Goal: Information Seeking & Learning: Learn about a topic

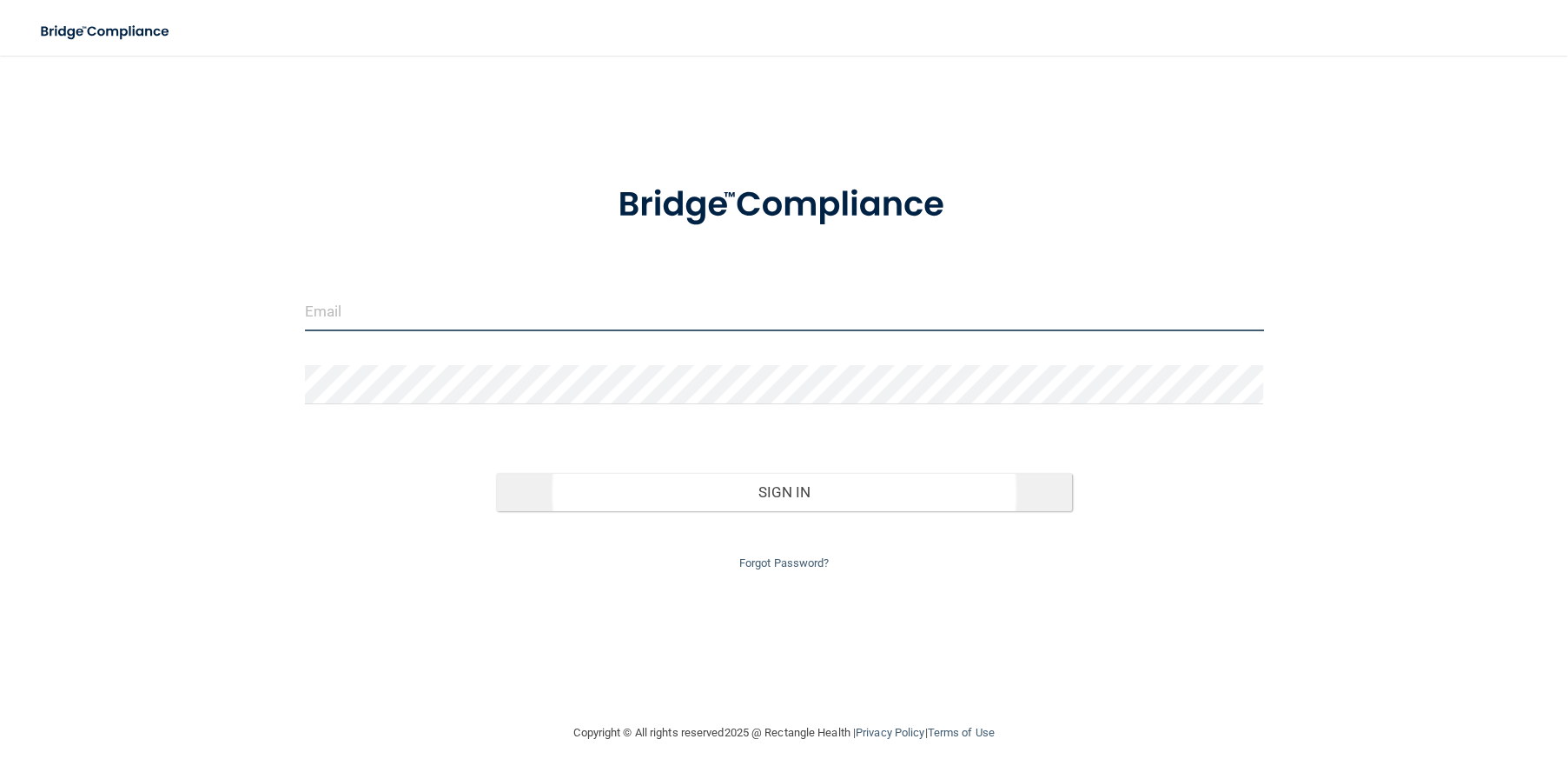
type input "[EMAIL_ADDRESS][DOMAIN_NAME]"
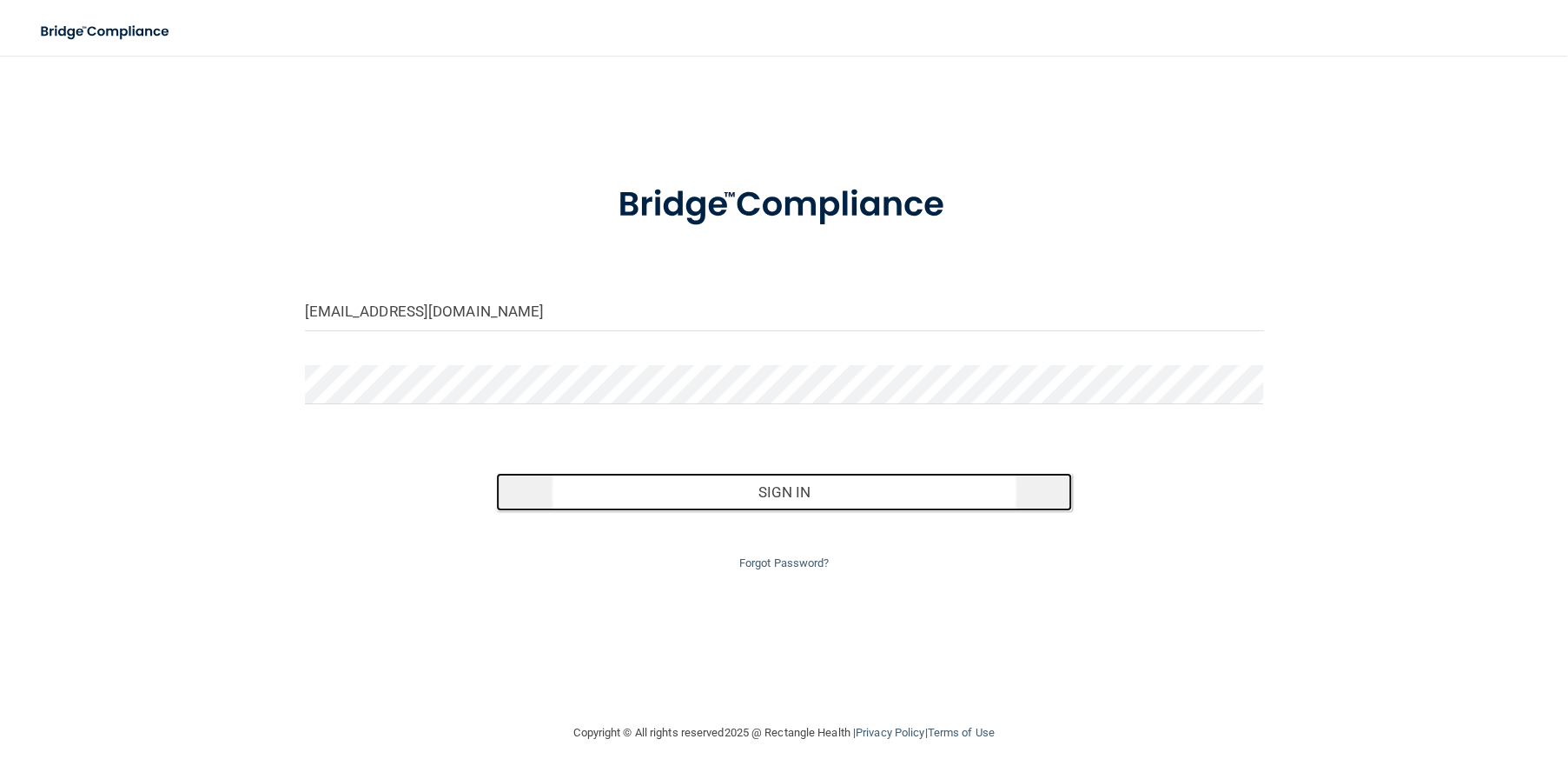
click at [758, 500] on button "Sign In" at bounding box center [783, 491] width 575 height 38
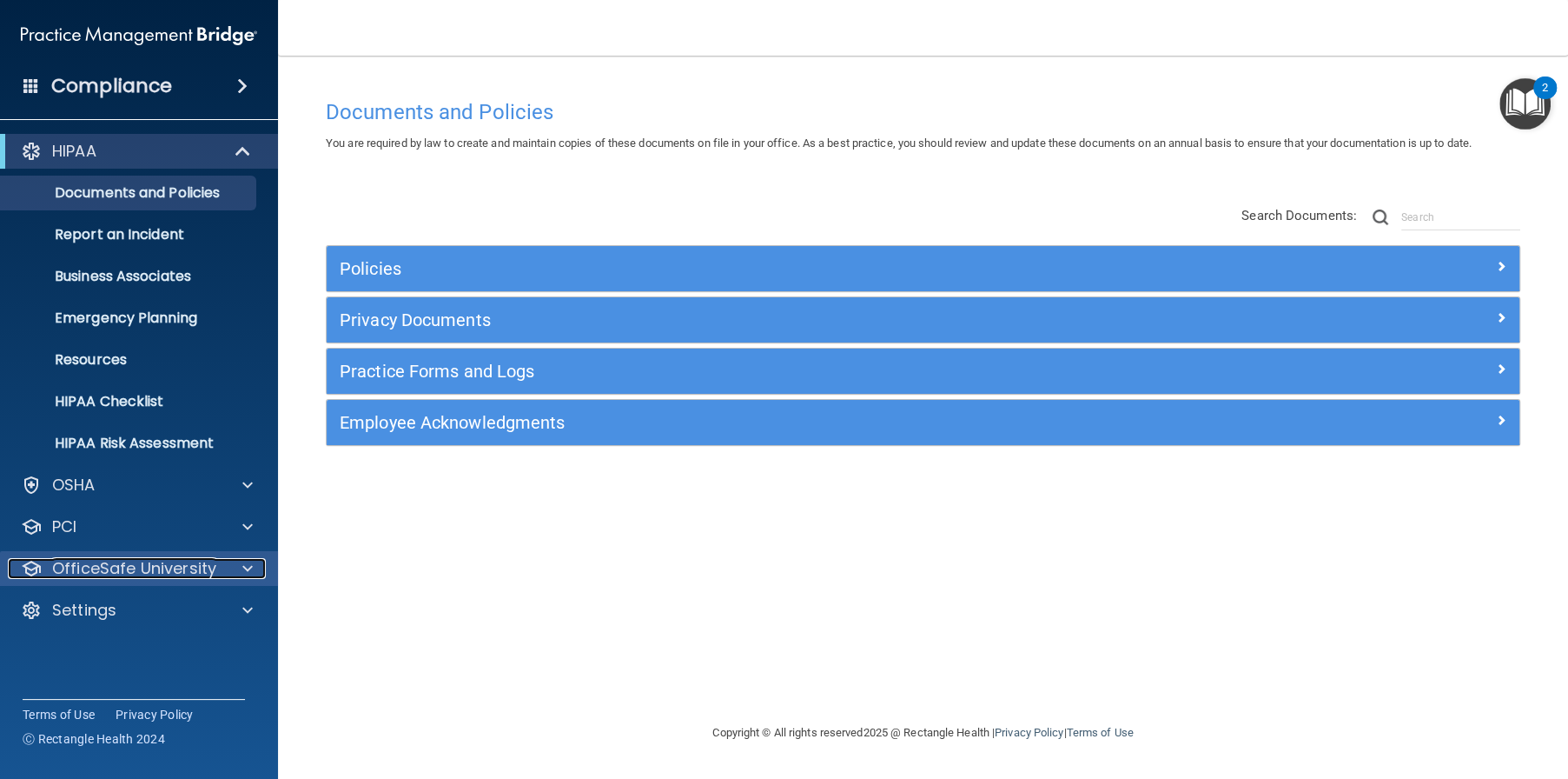
click at [196, 572] on p "OfficeSafe University" at bounding box center [134, 568] width 165 height 21
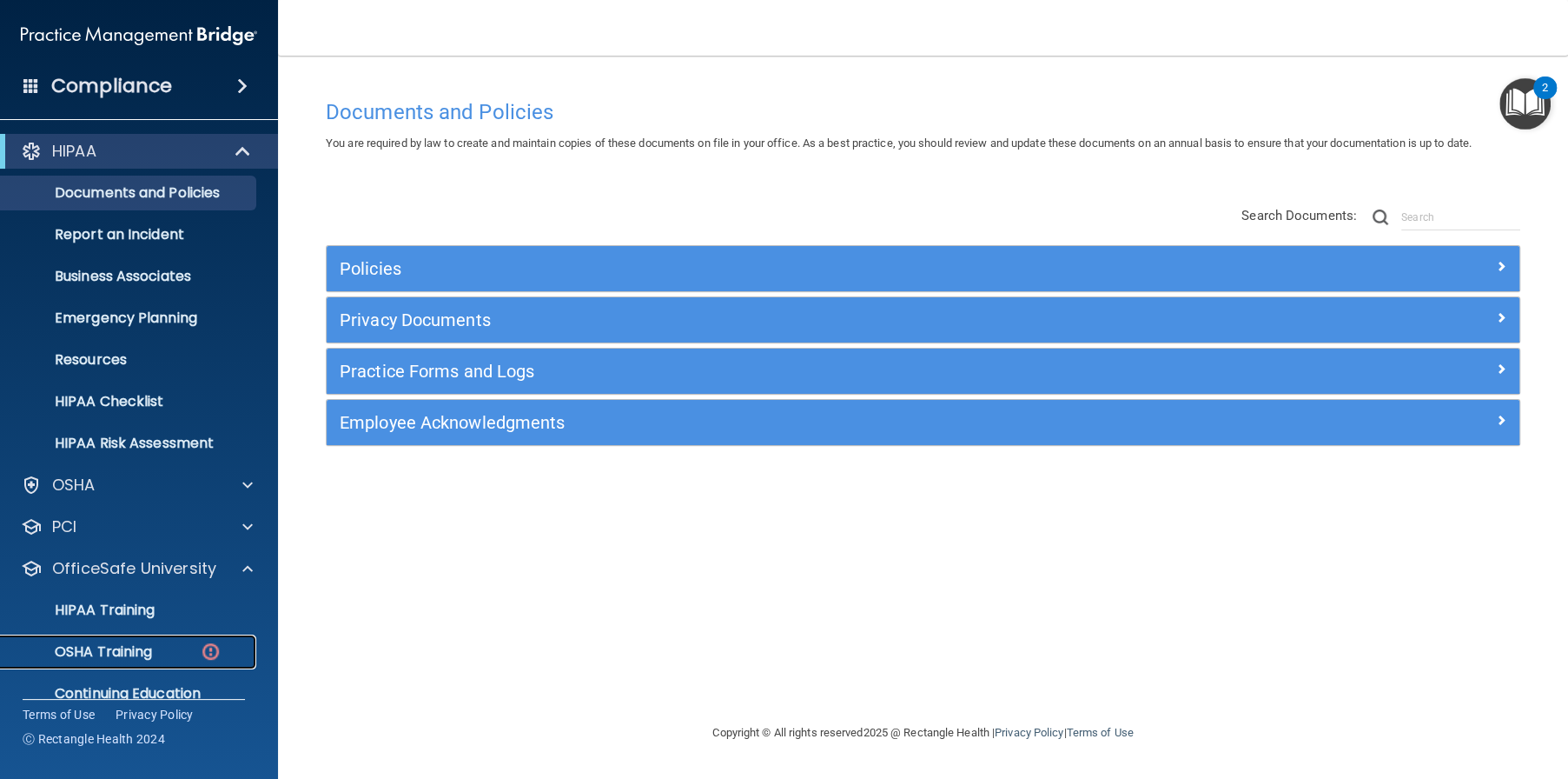
click at [143, 659] on p "OSHA Training" at bounding box center [81, 652] width 141 height 18
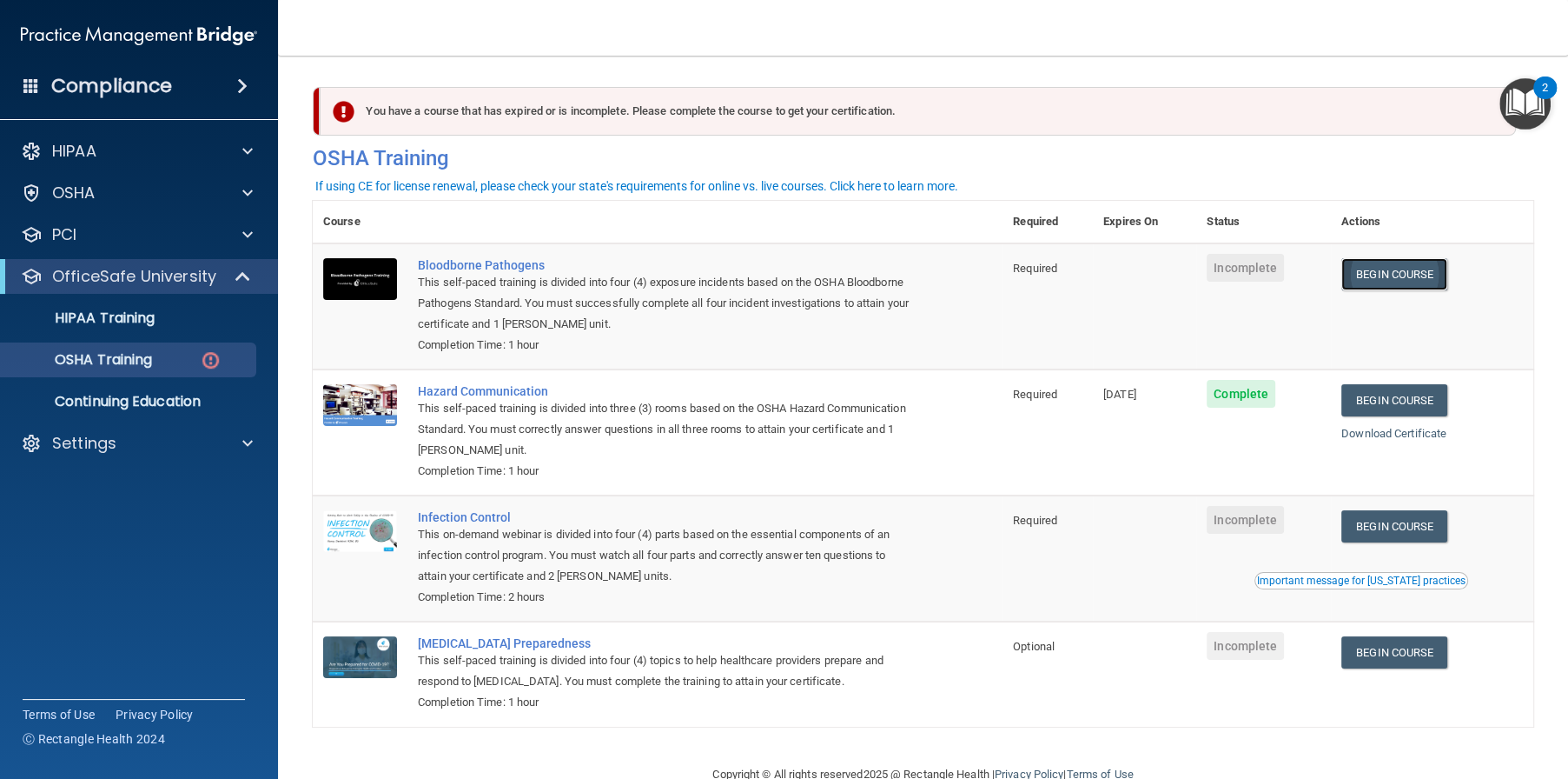
click at [1381, 272] on link "Begin Course" at bounding box center [1395, 274] width 106 height 33
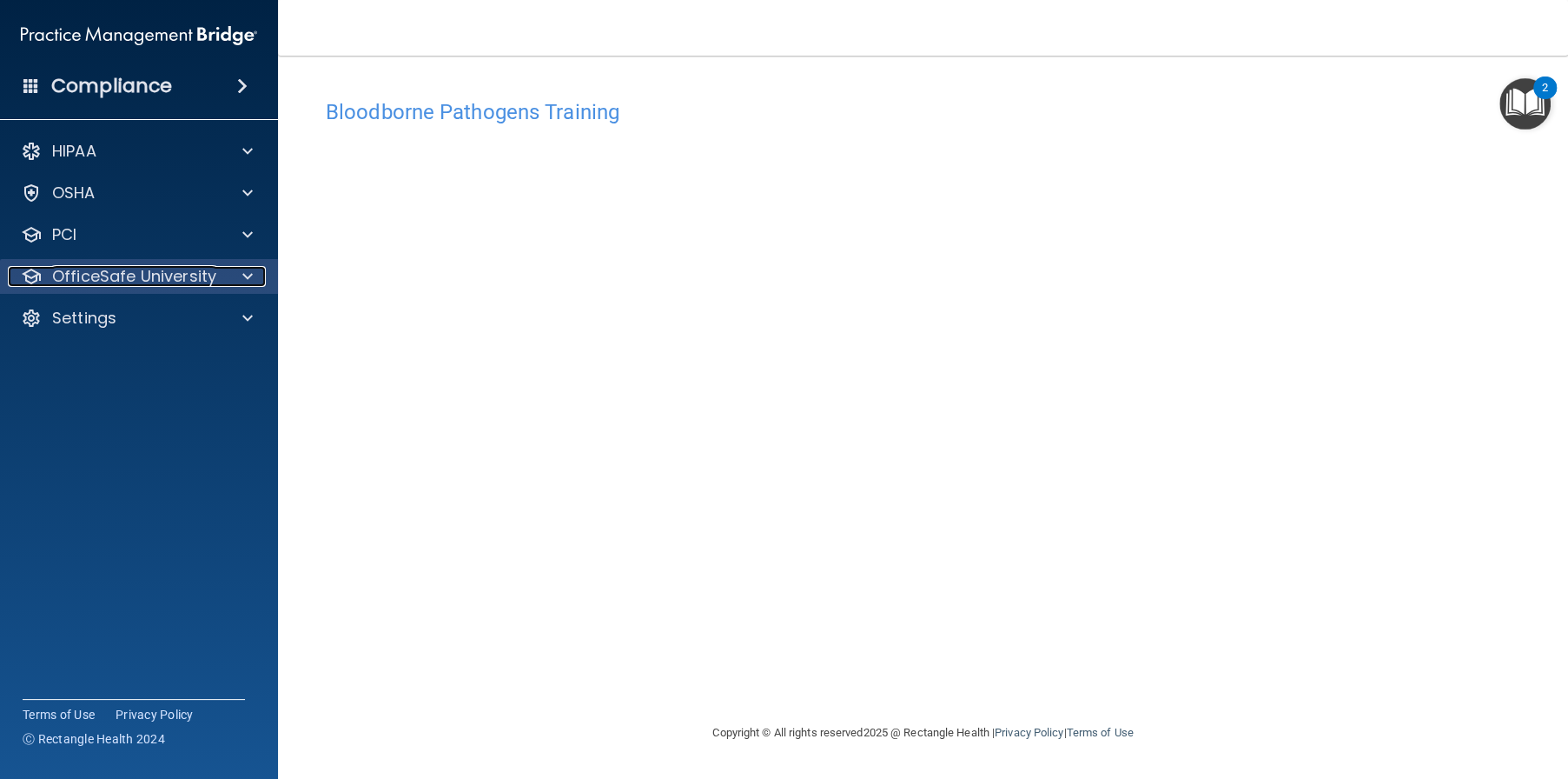
click at [181, 276] on p "OfficeSafe University" at bounding box center [134, 276] width 165 height 21
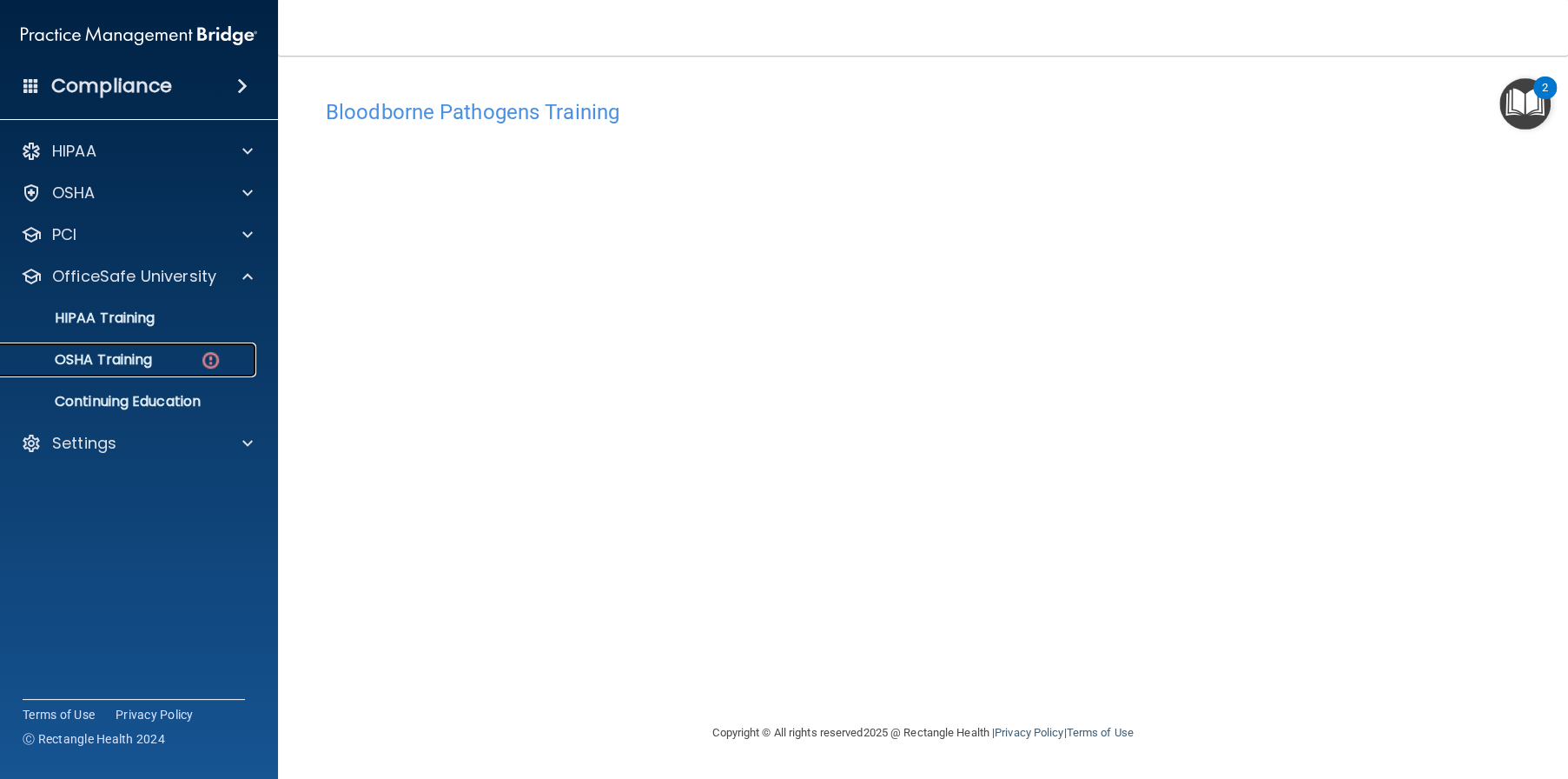
click at [208, 365] on img at bounding box center [211, 360] width 22 height 22
